Goal: Navigation & Orientation: Find specific page/section

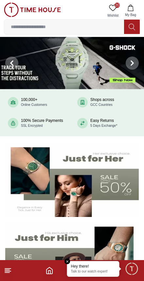
click at [89, 188] on img at bounding box center [71, 180] width 133 height 74
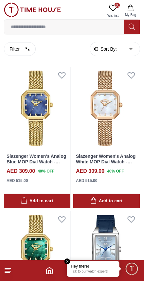
scroll to position [10, 0]
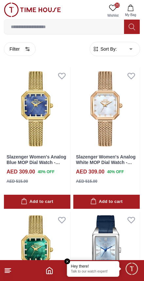
click at [105, 49] on span "Sort By:" at bounding box center [108, 49] width 18 height 7
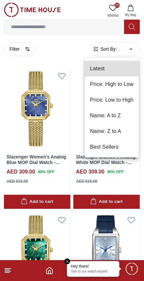
click at [104, 114] on li "Name: A to Z" at bounding box center [112, 116] width 54 height 16
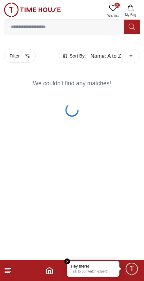
type input "*"
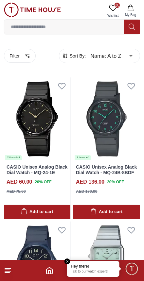
click at [4, 276] on footer at bounding box center [72, 270] width 144 height 21
click at [53, 268] on icon "Home" at bounding box center [49, 270] width 8 height 8
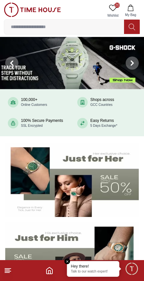
click at [48, 267] on icon "Home" at bounding box center [49, 270] width 8 height 8
click at [132, 272] on span "Minimize live chat window" at bounding box center [131, 268] width 19 height 19
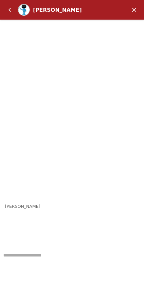
click at [135, 12] on em "Minimize" at bounding box center [133, 9] width 13 height 13
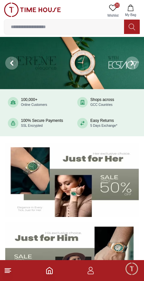
click at [89, 273] on icon "button" at bounding box center [91, 270] width 8 height 8
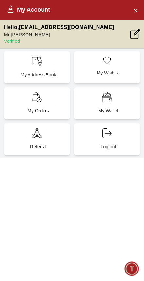
click at [138, 14] on button "Close Account" at bounding box center [135, 10] width 10 height 10
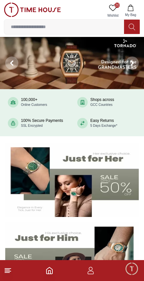
click at [4, 270] on icon at bounding box center [8, 270] width 8 height 8
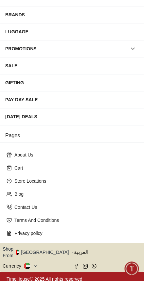
scroll to position [87, 0]
click at [71, 250] on icon "button" at bounding box center [72, 252] width 2 height 5
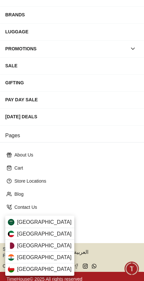
click at [14, 244] on img at bounding box center [11, 245] width 7 height 7
